Goal: Task Accomplishment & Management: Use online tool/utility

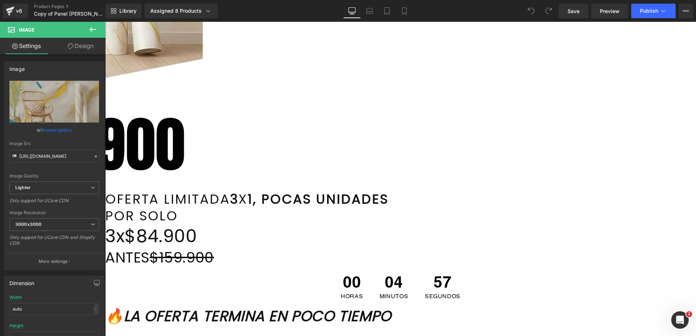
scroll to position [389, 0]
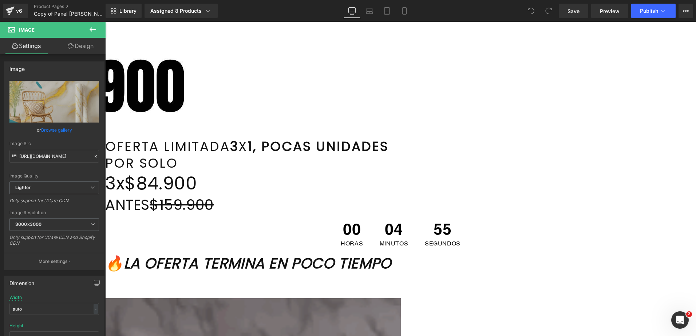
click at [178, 173] on font "POR SOLO" at bounding box center [141, 163] width 73 height 19
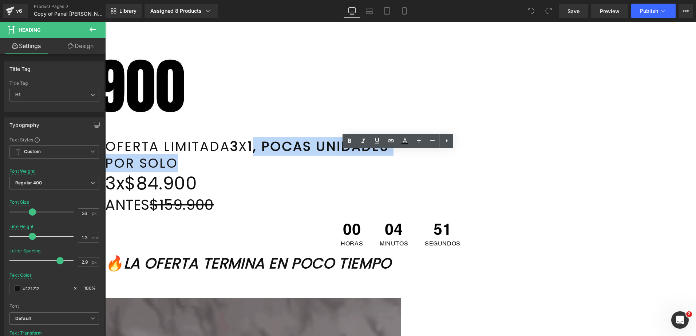
drag, startPoint x: 440, startPoint y: 176, endPoint x: 409, endPoint y: 162, distance: 33.8
click at [409, 162] on div "OFERTA LIMITADA 3 X 1, POCAS UNIDADES POR SOLO" at bounding box center [400, 155] width 591 height 34
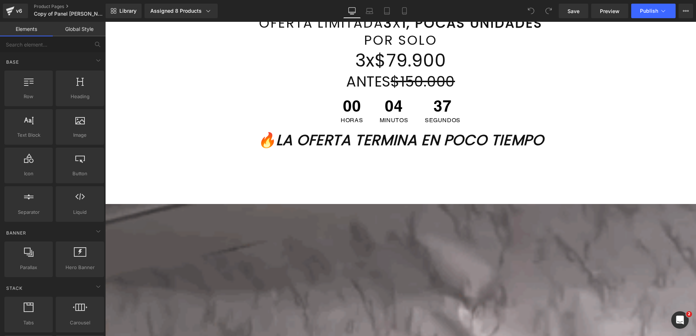
scroll to position [400, 0]
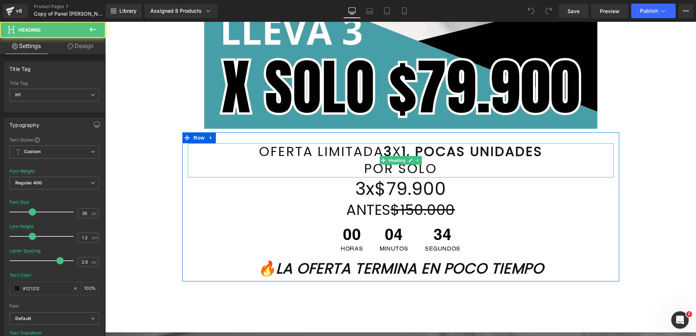
click at [415, 166] on h1 "POR SOLO" at bounding box center [401, 169] width 426 height 17
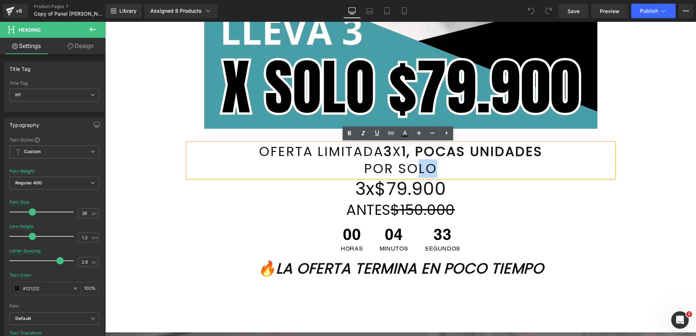
click at [439, 166] on h1 "POR SOLO" at bounding box center [401, 169] width 426 height 17
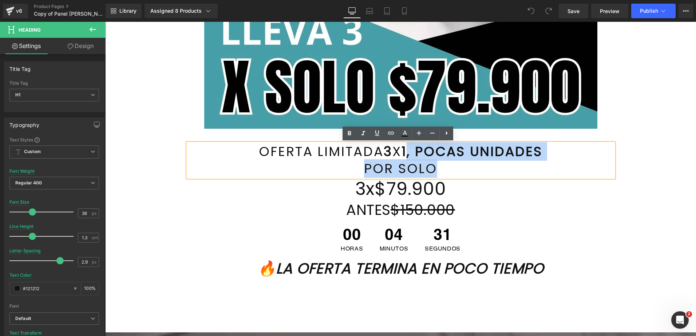
drag, startPoint x: 440, startPoint y: 166, endPoint x: 407, endPoint y: 154, distance: 34.4
click at [407, 154] on div "OFERTA LIMITADA 3 X 1, POCAS UNIDADES POR SOLO" at bounding box center [401, 160] width 426 height 34
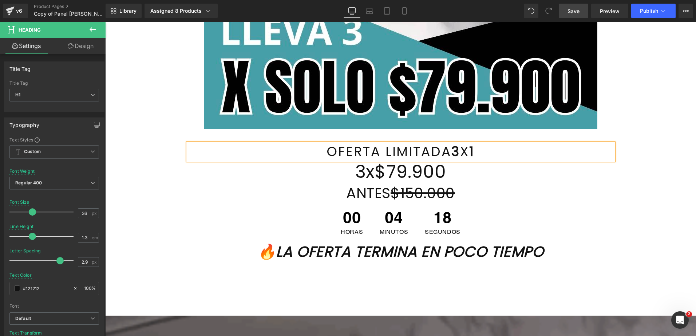
click at [572, 12] on span "Save" at bounding box center [574, 11] width 12 height 8
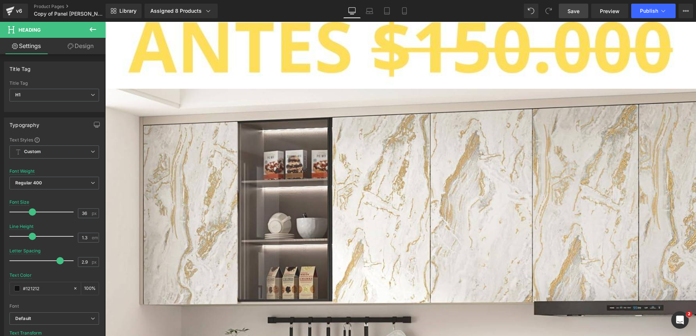
scroll to position [5392, 0]
